Goal: Find specific page/section: Find specific page/section

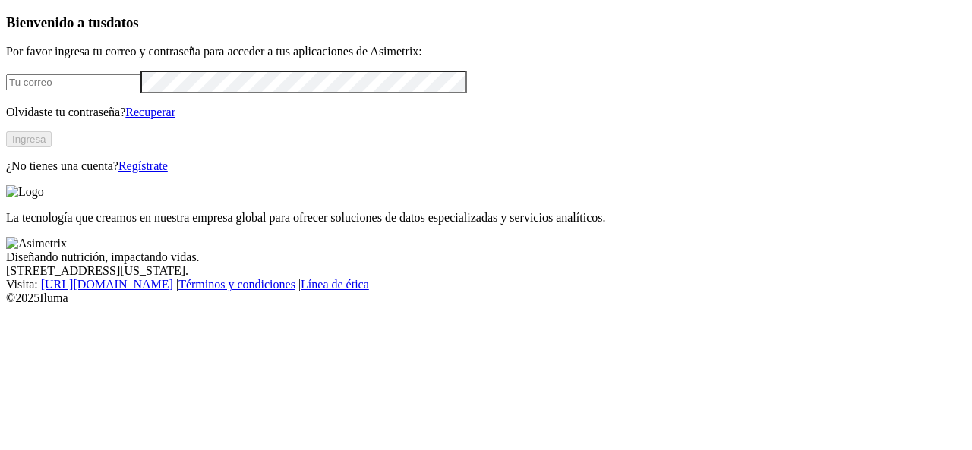
type input "[PERSON_NAME][EMAIL_ADDRESS][PERSON_NAME][DOMAIN_NAME]"
click at [52, 147] on button "Ingresa" at bounding box center [29, 139] width 46 height 16
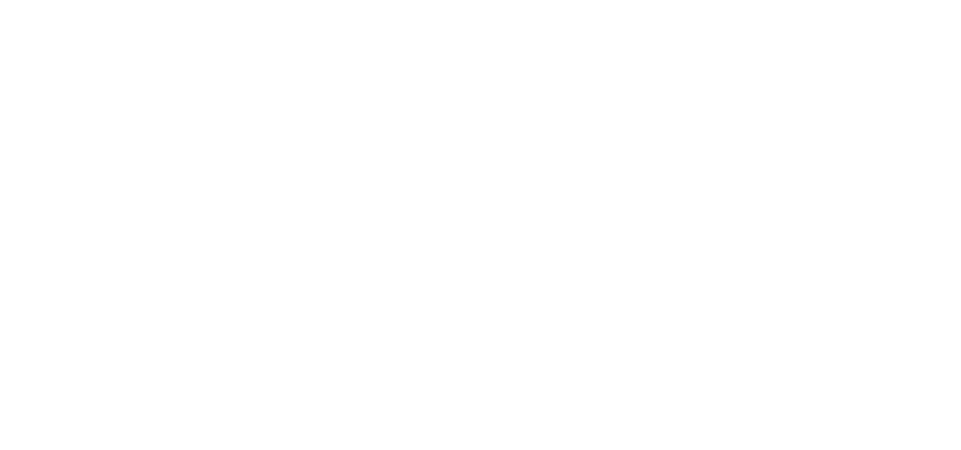
click at [784, 95] on div at bounding box center [486, 225] width 961 height 450
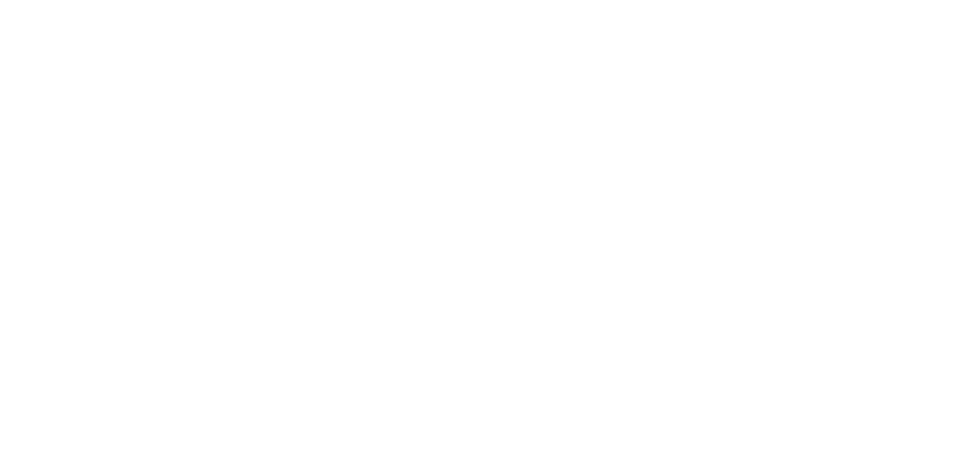
click at [765, 226] on div at bounding box center [492, 225] width 972 height 450
